Goal: Transaction & Acquisition: Purchase product/service

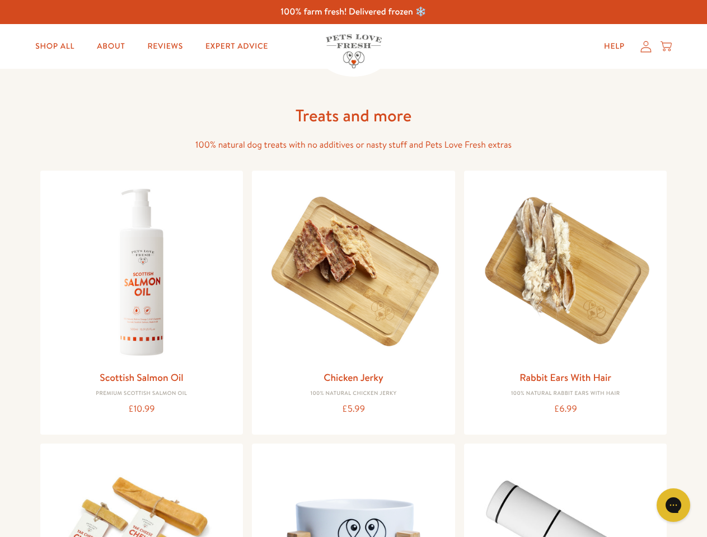
click at [673, 505] on icon "Gorgias live chat" at bounding box center [673, 505] width 11 height 11
